Goal: Task Accomplishment & Management: Manage account settings

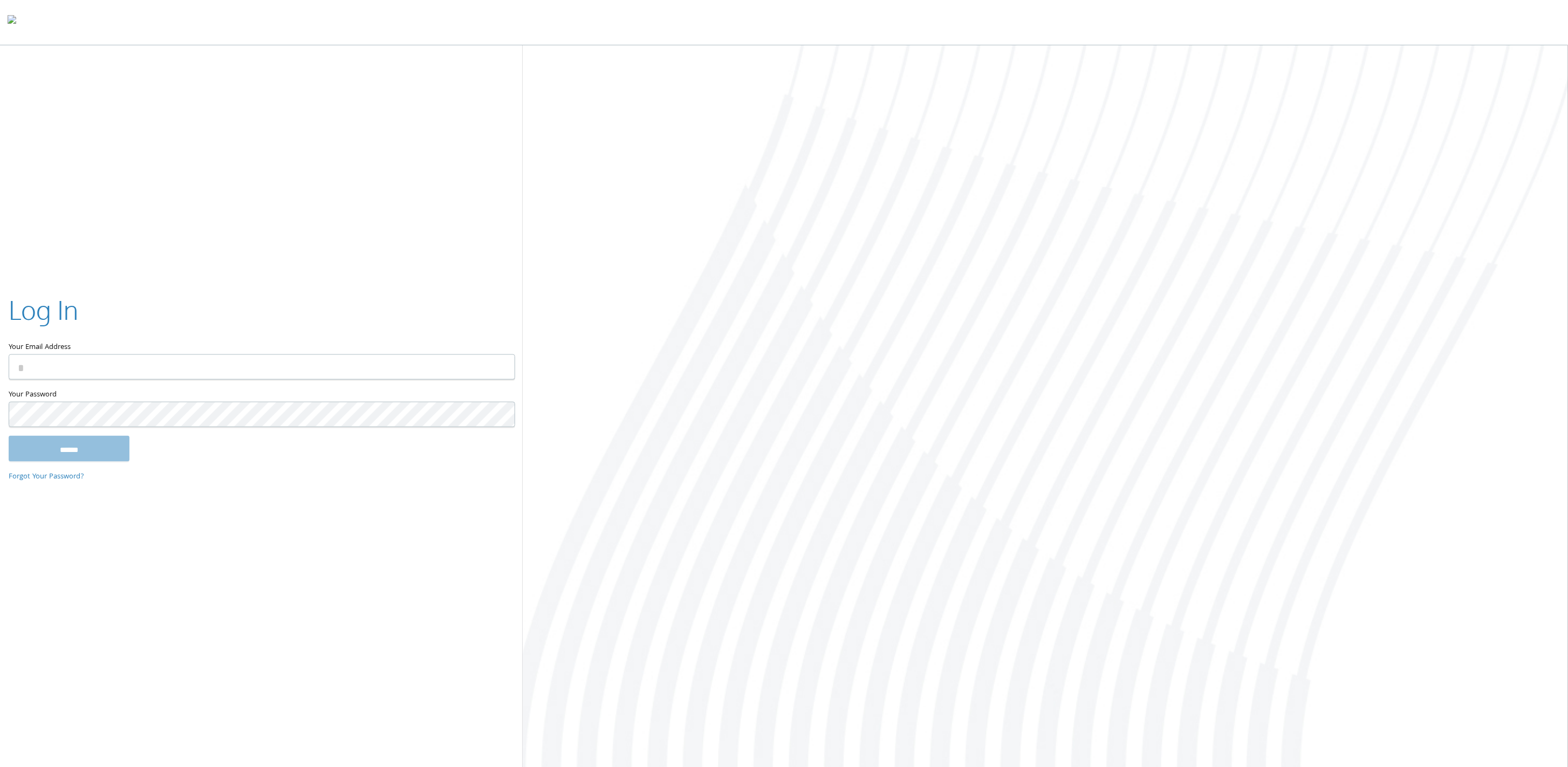
paste input "**********"
type input "**********"
click at [47, 447] on input "******" at bounding box center [69, 448] width 121 height 26
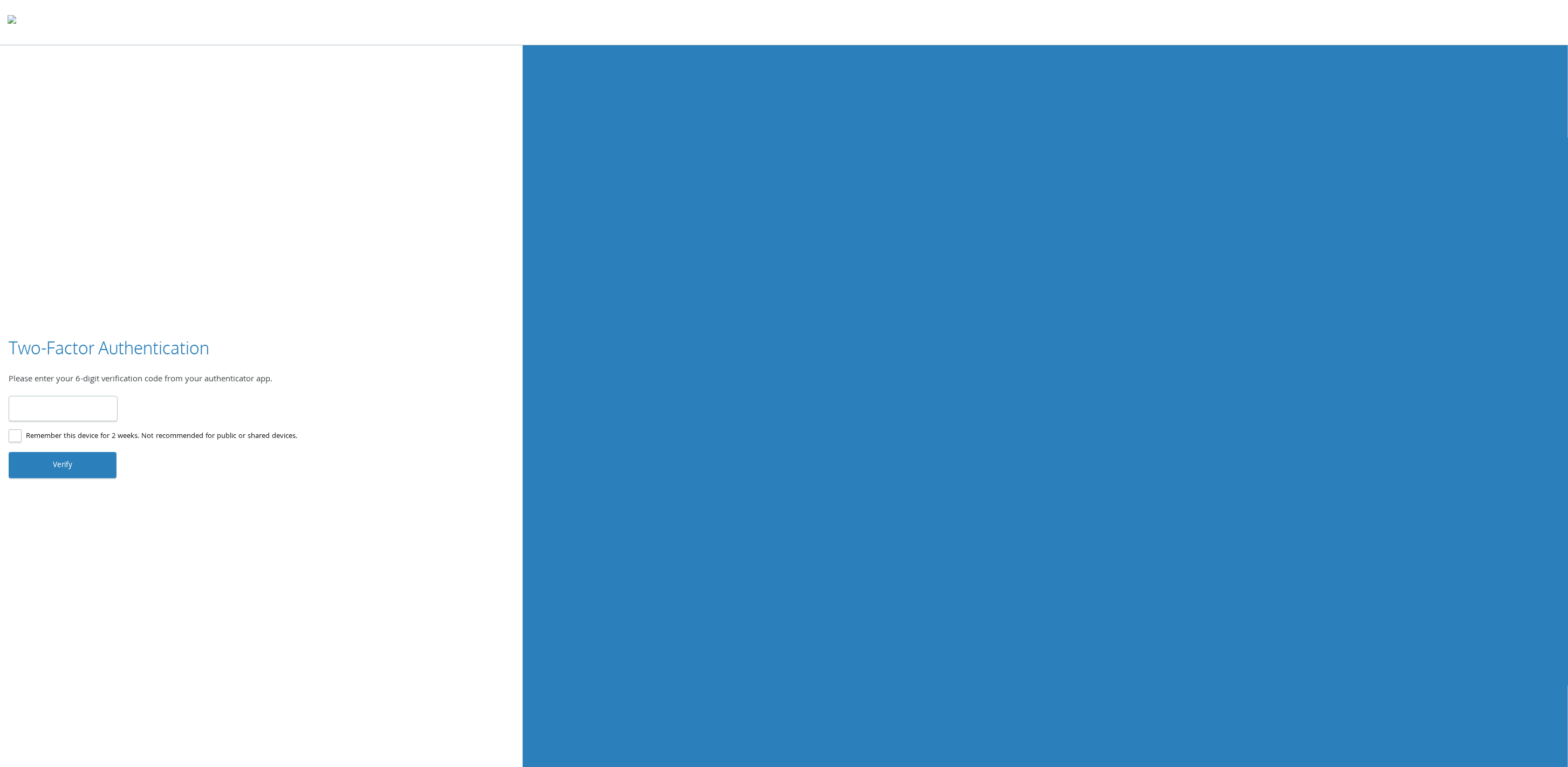
type input "******"
